Goal: Check status: Check status

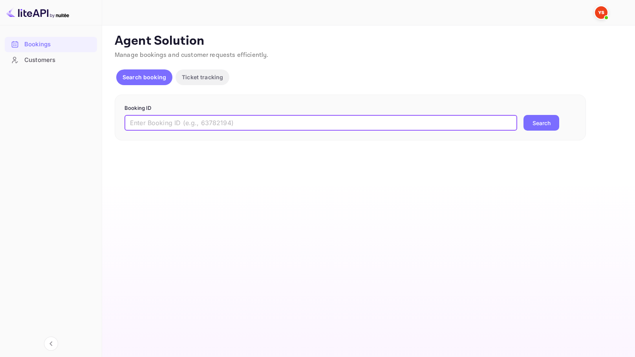
click at [183, 125] on input "text" at bounding box center [320, 123] width 393 height 16
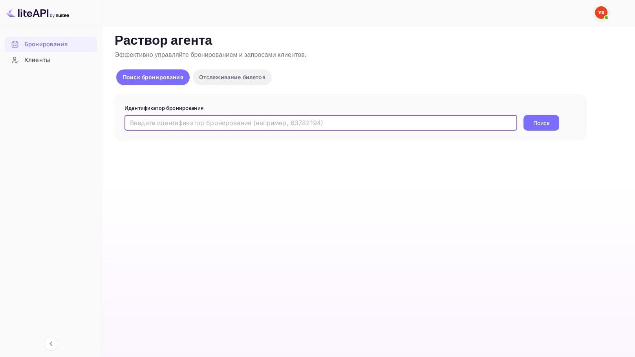
paste input "9448387"
type input "9448387"
click at [524, 115] on button "Поиск" at bounding box center [542, 123] width 36 height 16
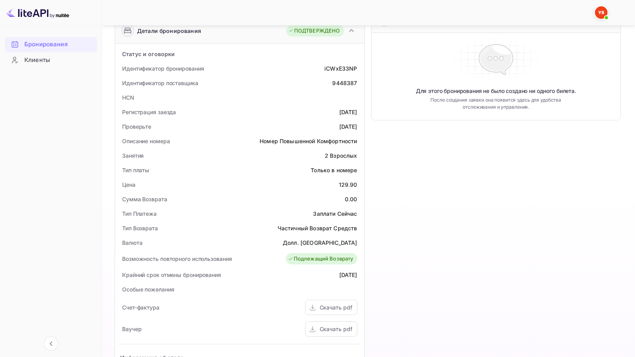
scroll to position [157, 0]
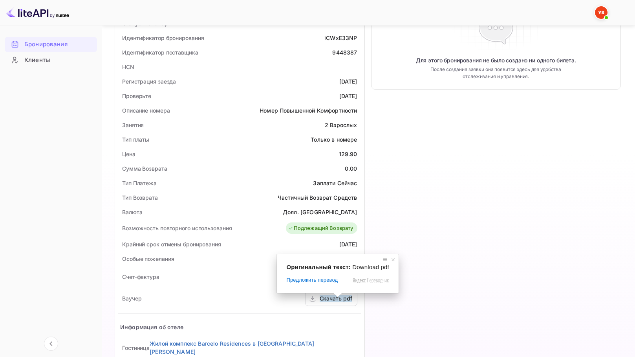
click at [335, 298] on span at bounding box center [338, 295] width 10 height 5
click at [333, 300] on ya-tr-span "Скачать pdf" at bounding box center [336, 298] width 33 height 7
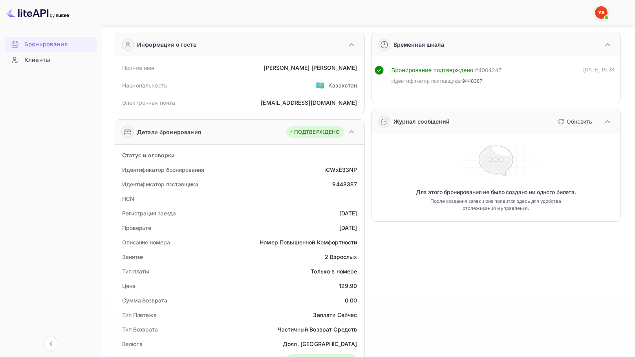
scroll to position [0, 0]
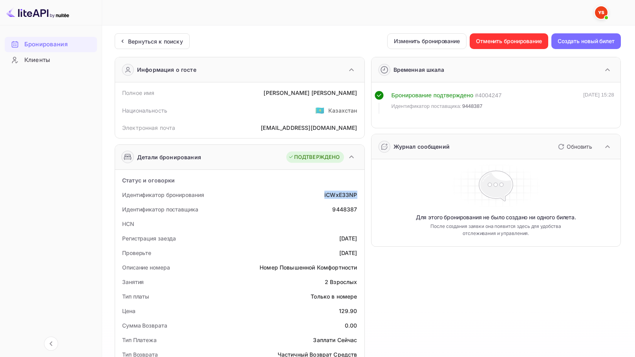
drag, startPoint x: 360, startPoint y: 195, endPoint x: 324, endPoint y: 194, distance: 35.8
click at [324, 194] on div "Идентификатор бронирования iCWxE33NP" at bounding box center [239, 195] width 243 height 15
copy ya-tr-span "iCWxE33NP"
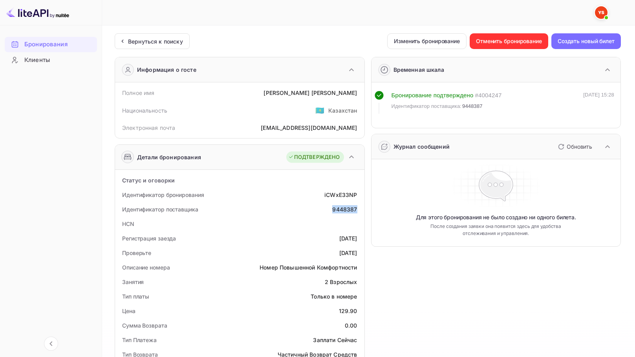
drag, startPoint x: 337, startPoint y: 207, endPoint x: 364, endPoint y: 211, distance: 27.4
copy div "9448387"
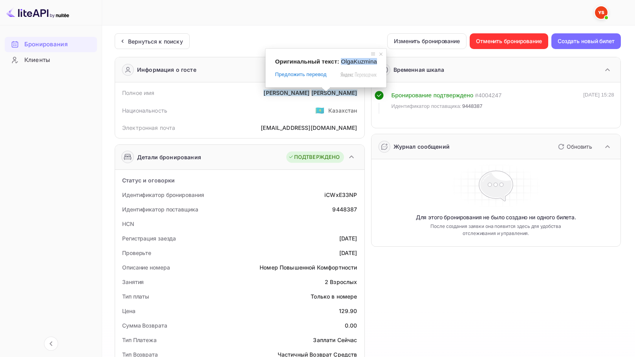
drag, startPoint x: 340, startPoint y: 62, endPoint x: 375, endPoint y: 63, distance: 35.0
click at [375, 63] on div "Оригинальный текст: OlgaKuzmina Предложить перевод Отправить Спасибо, перевод о…" at bounding box center [325, 68] width 121 height 39
copy span "OlgaKuzmina"
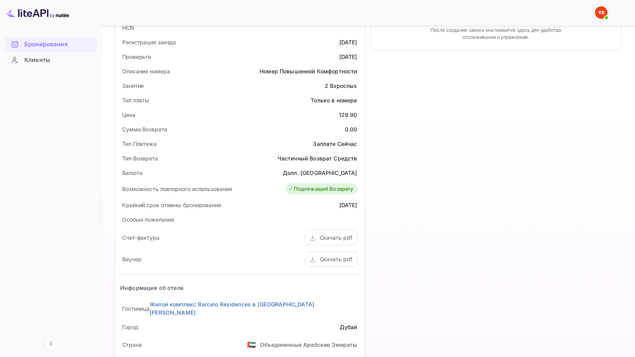
scroll to position [157, 0]
